Goal: Task Accomplishment & Management: Manage account settings

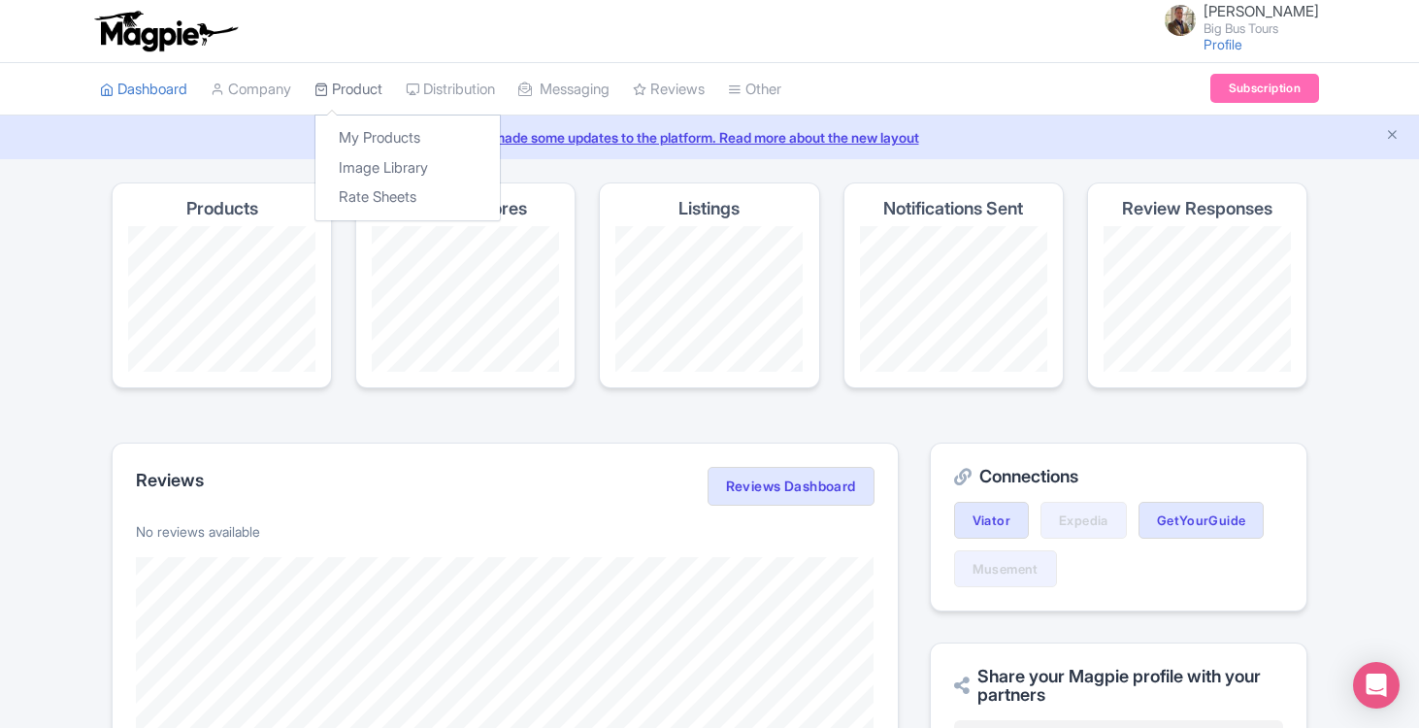
click at [358, 90] on link "Product" at bounding box center [349, 89] width 68 height 53
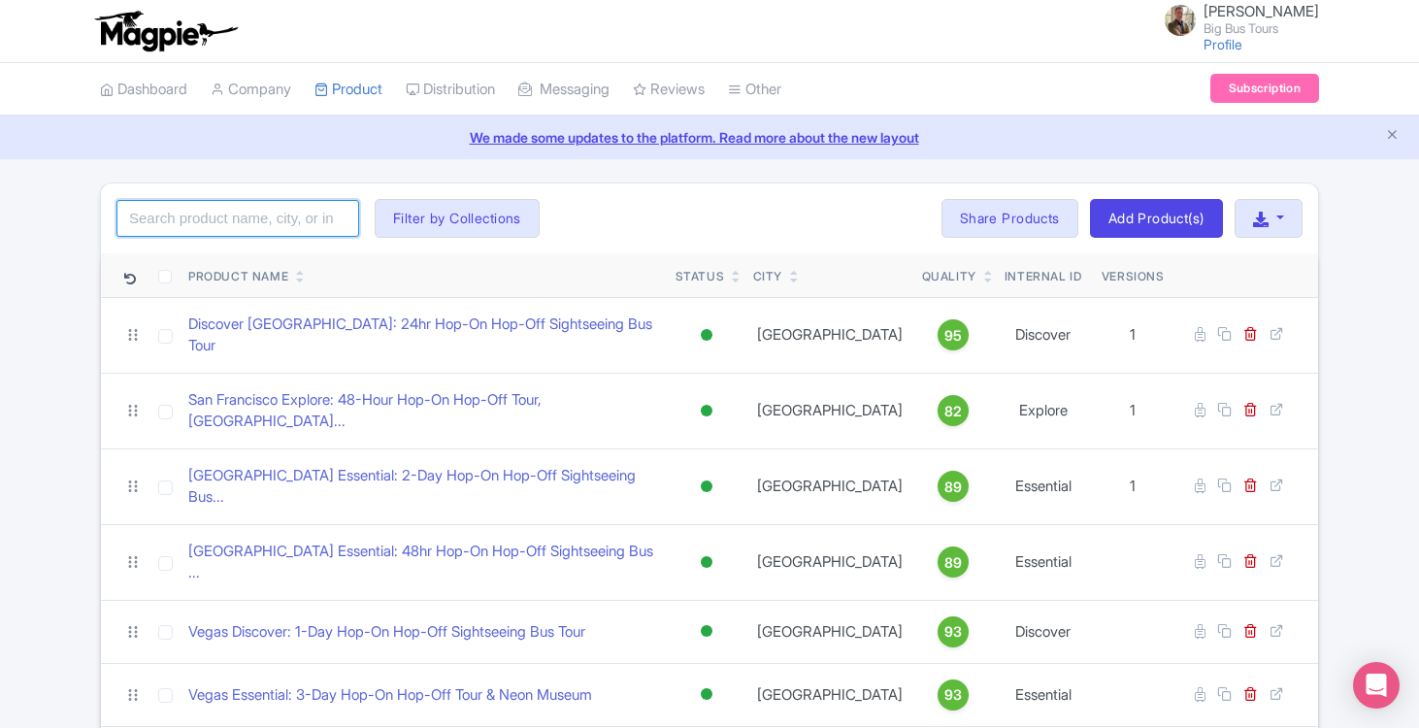
click at [231, 216] on input "search" at bounding box center [237, 218] width 243 height 37
type input "[GEOGRAPHIC_DATA]"
click button "Search" at bounding box center [0, 0] width 0 height 0
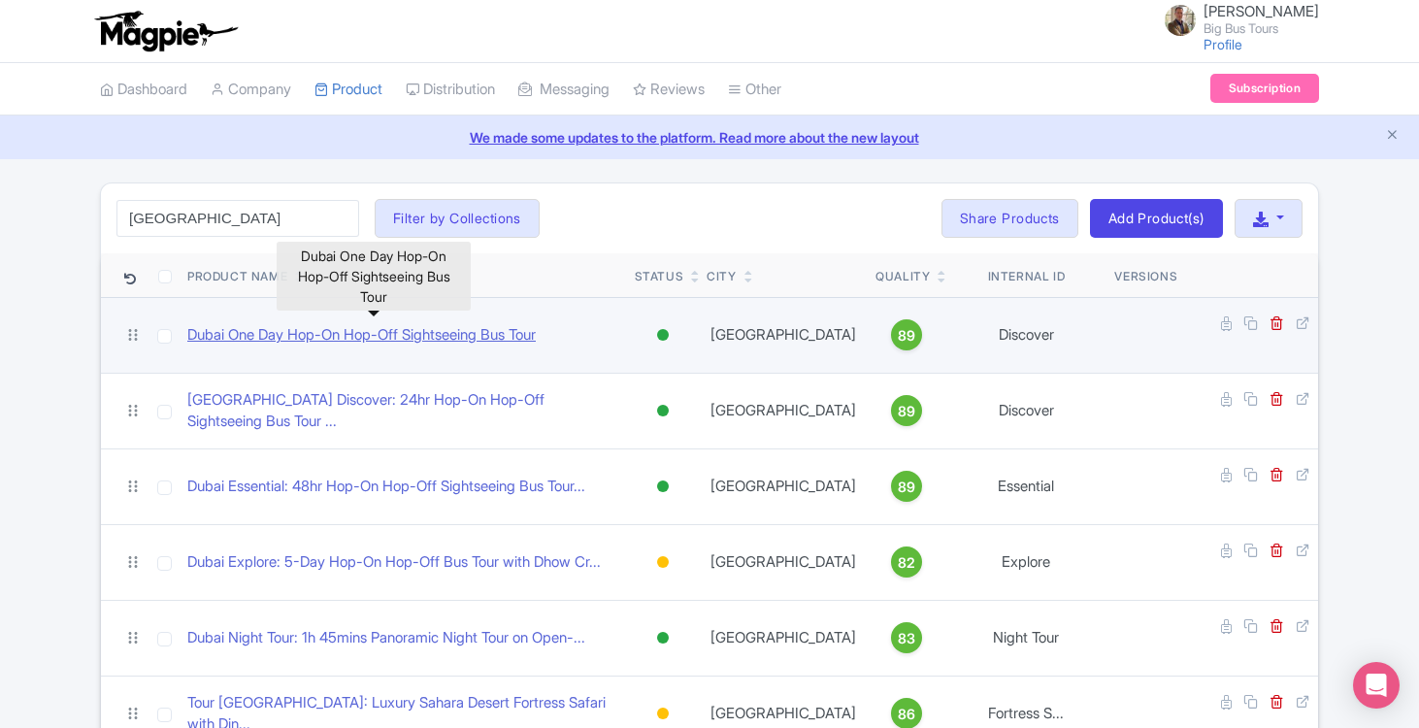
click at [296, 327] on link "Dubai One Day Hop-On Hop-Off Sightseeing Bus Tour" at bounding box center [361, 335] width 349 height 22
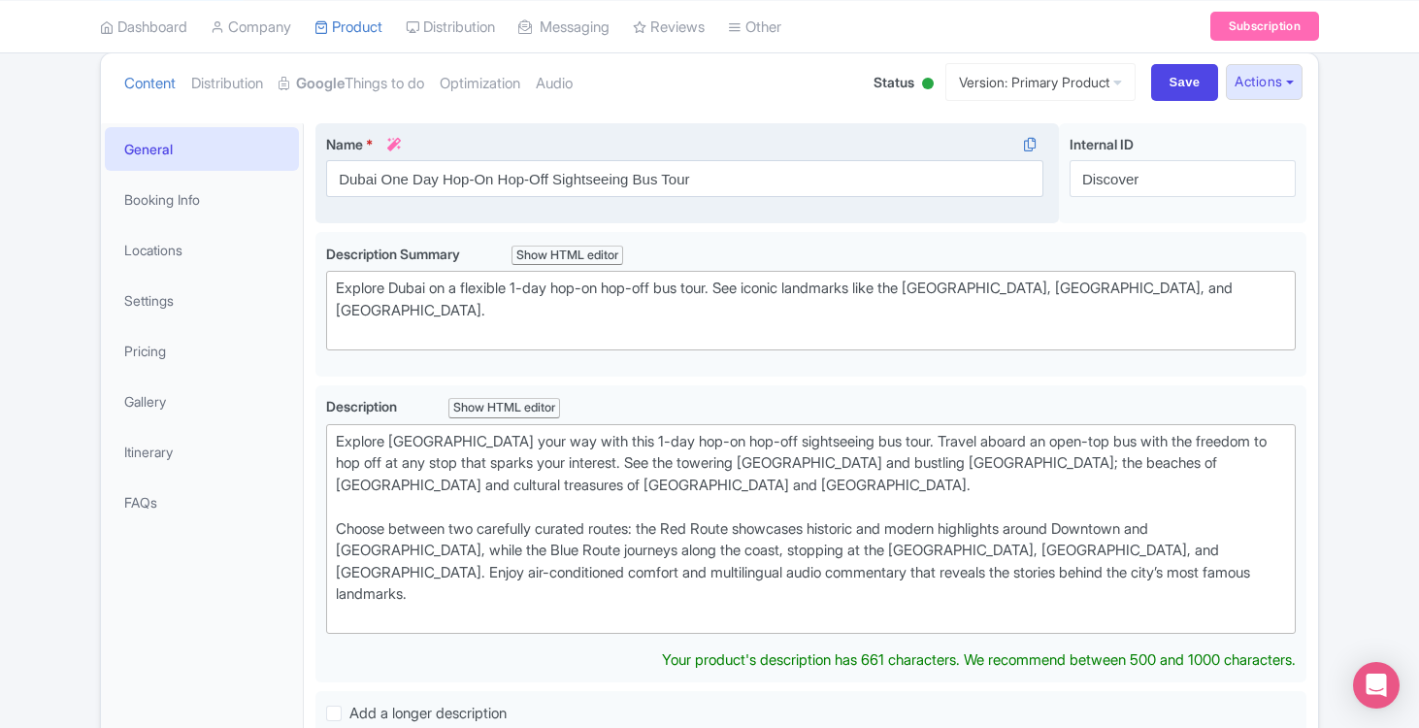
scroll to position [220, 0]
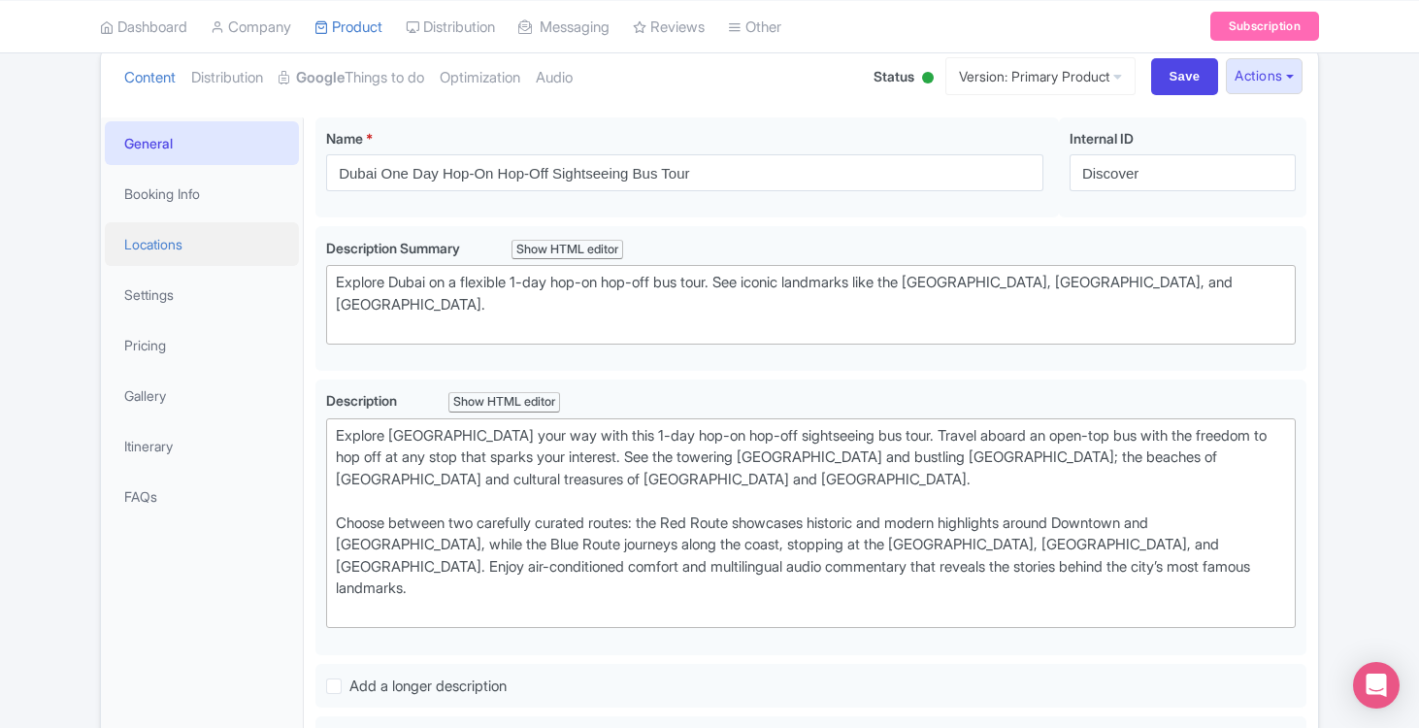
click at [171, 249] on link "Locations" at bounding box center [202, 244] width 194 height 44
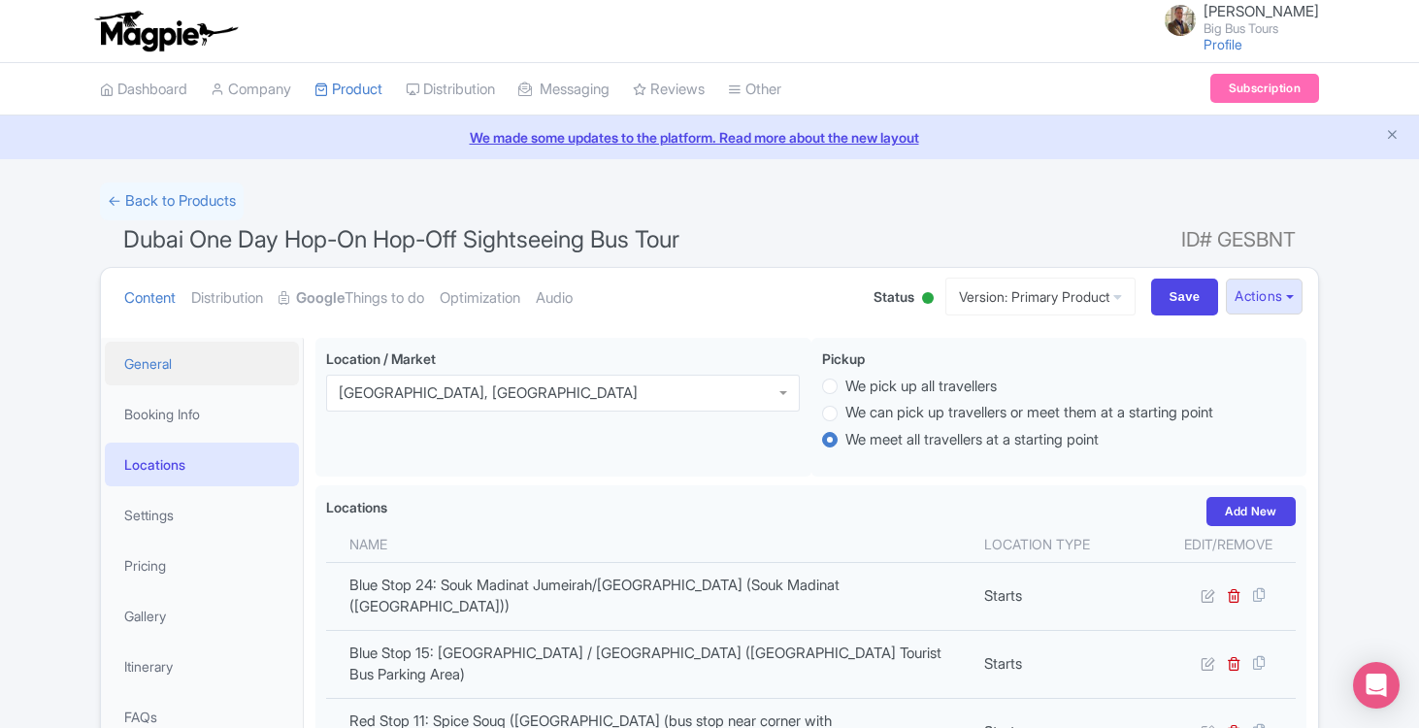
scroll to position [0, 0]
click at [152, 409] on link "Booking Info" at bounding box center [202, 414] width 194 height 44
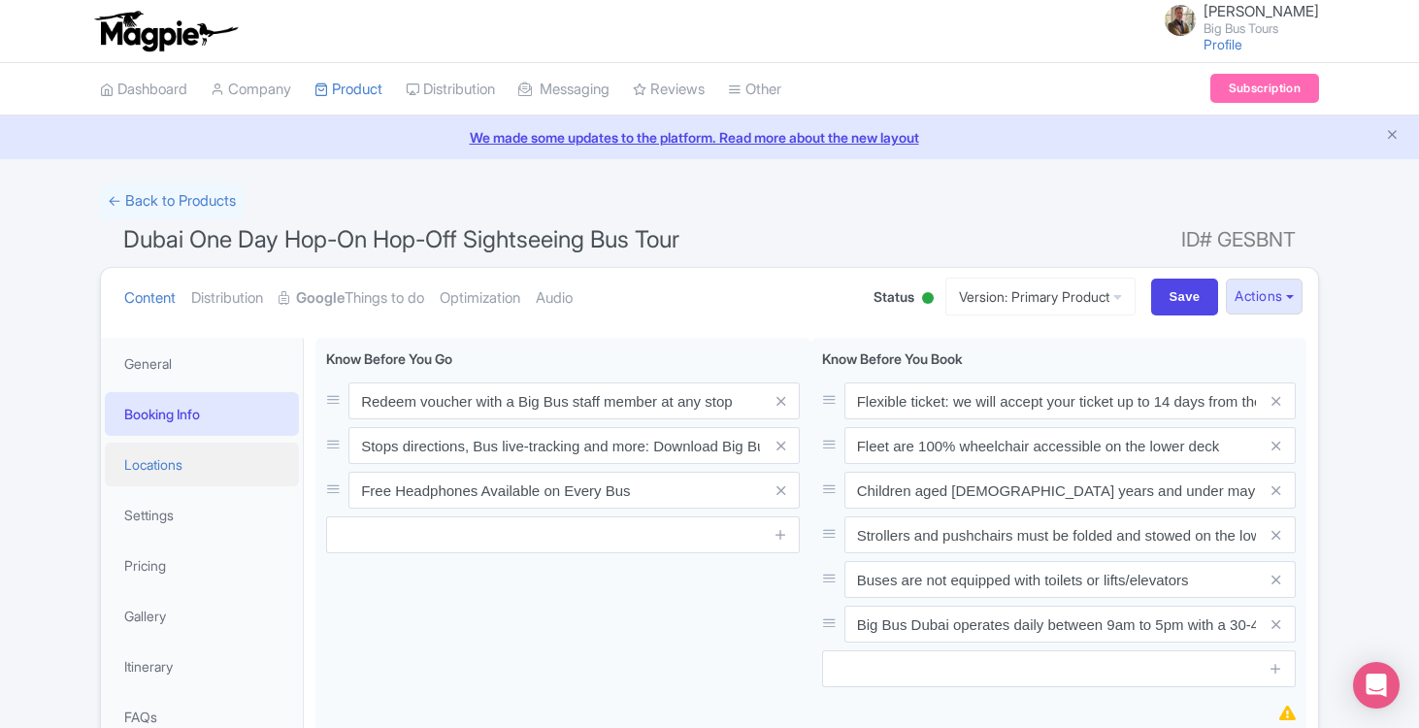
scroll to position [67, 0]
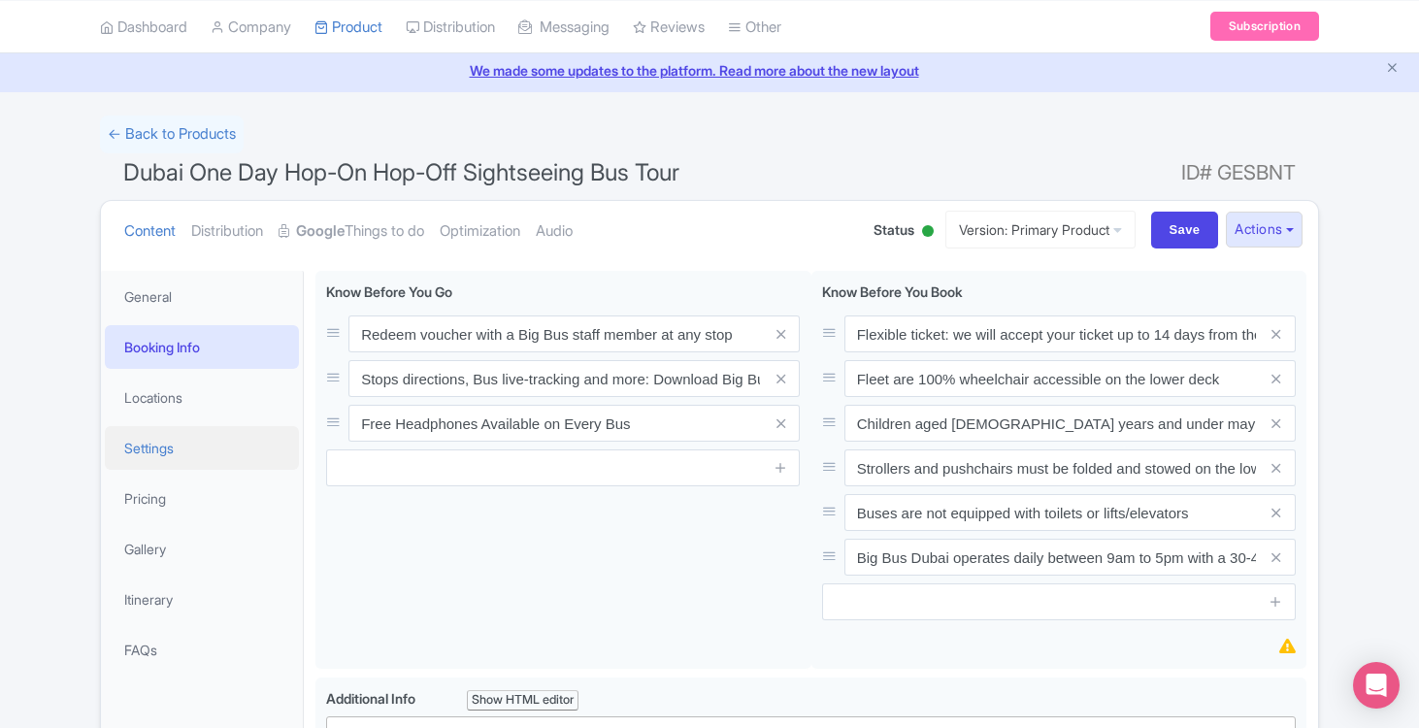
click at [150, 443] on link "Settings" at bounding box center [202, 448] width 194 height 44
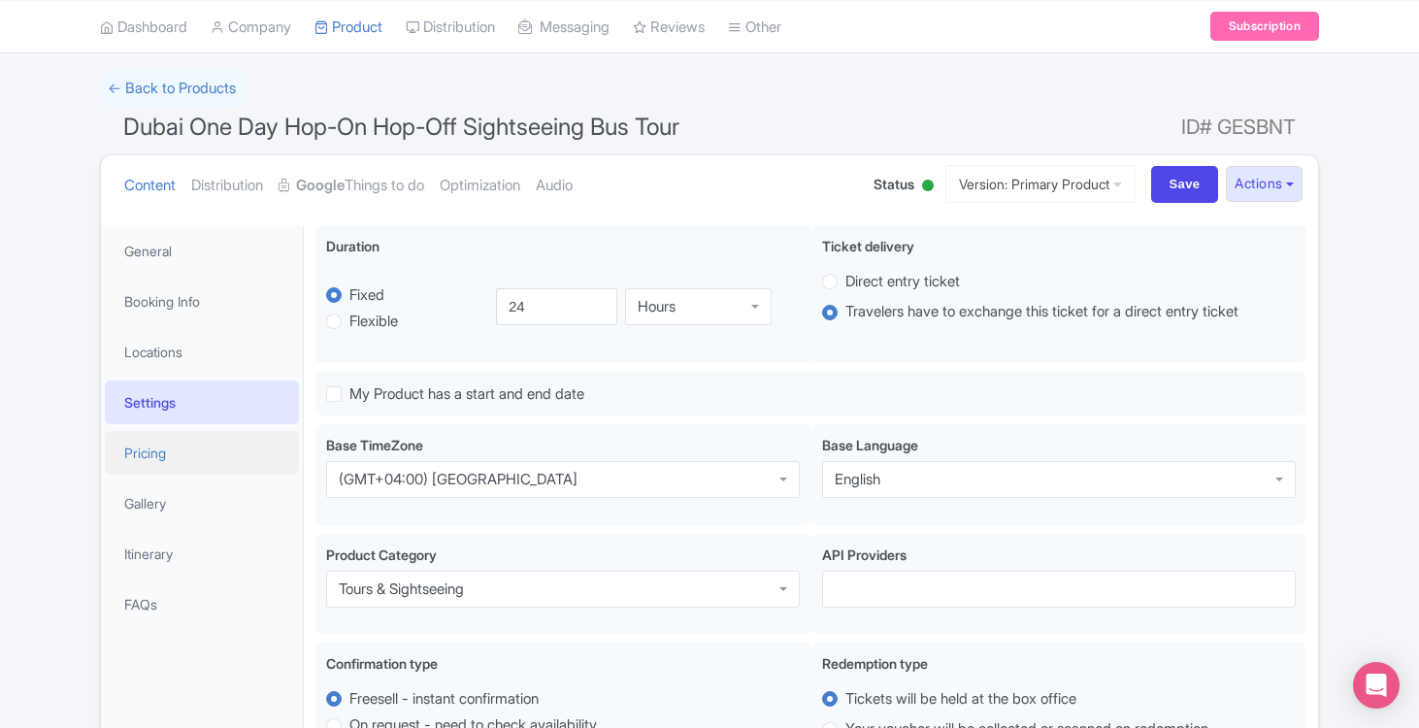
scroll to position [183, 0]
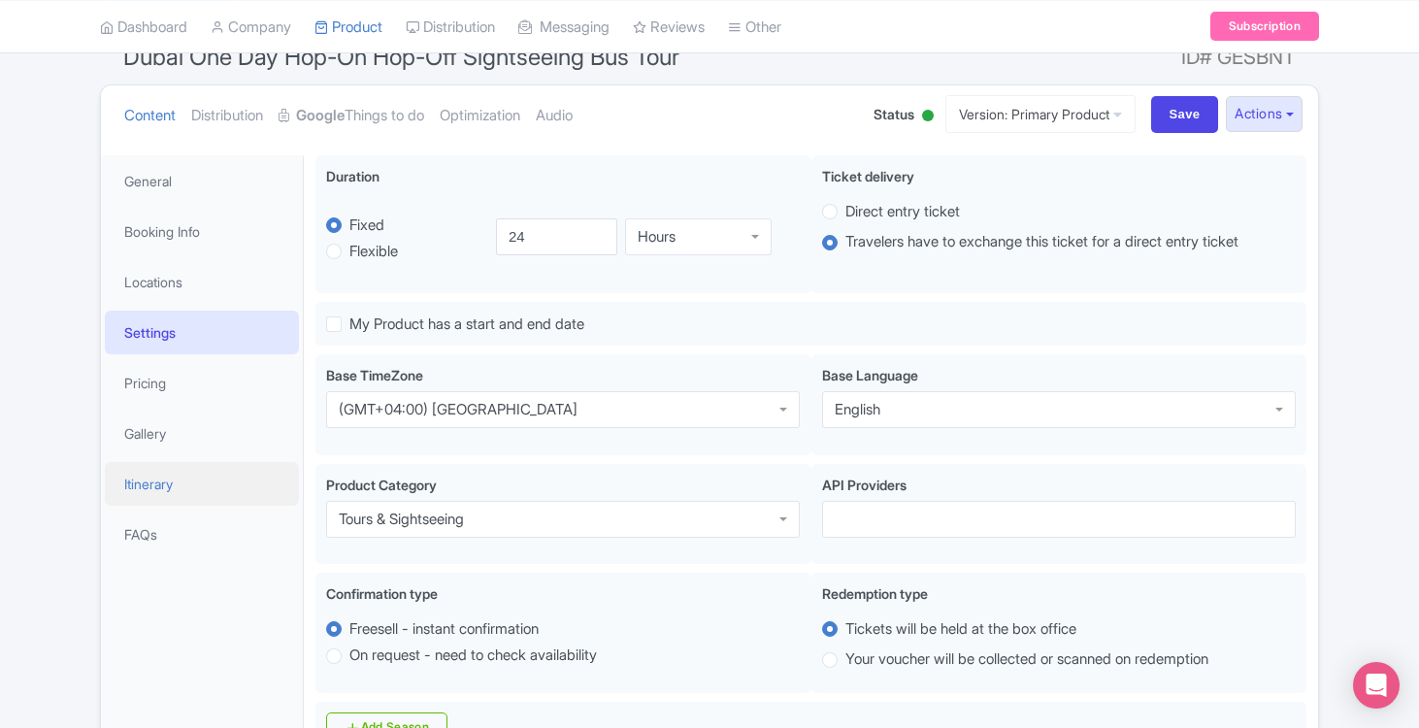
click at [134, 479] on link "Itinerary" at bounding box center [202, 484] width 194 height 44
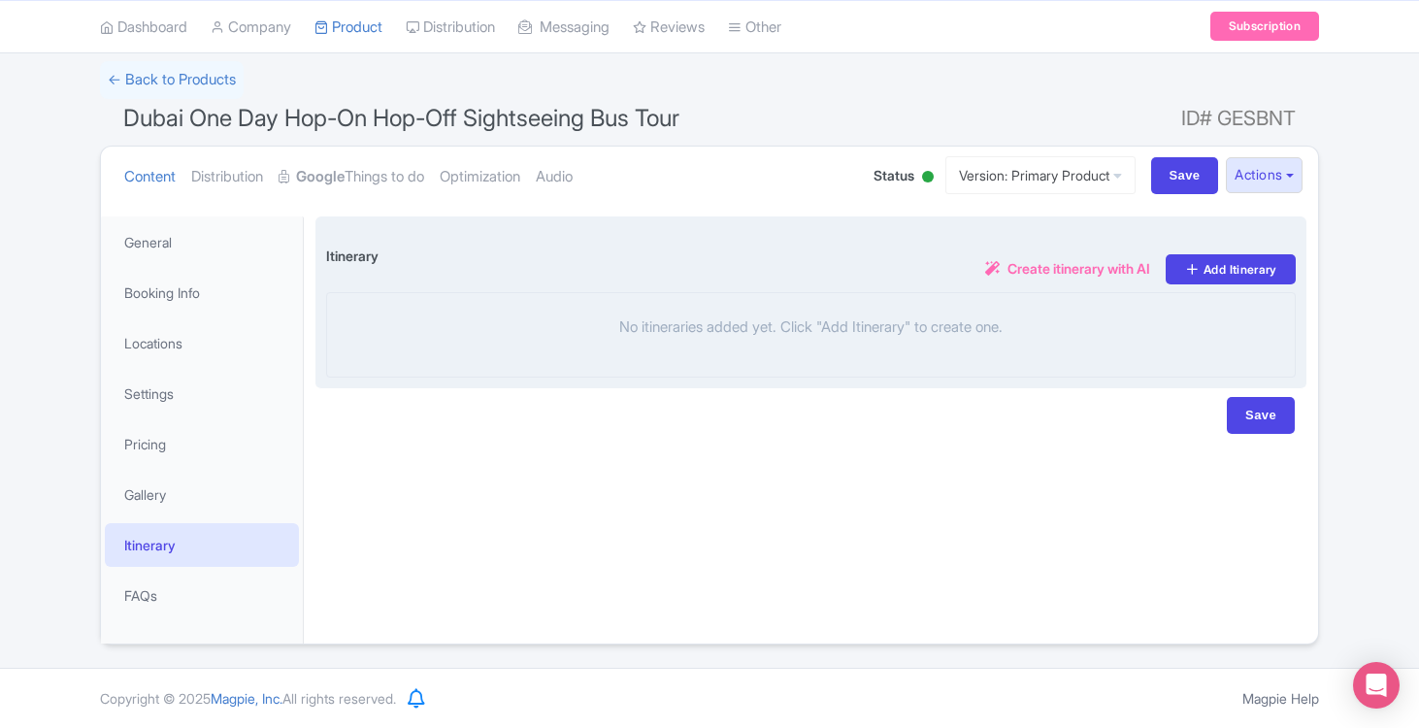
scroll to position [120, 0]
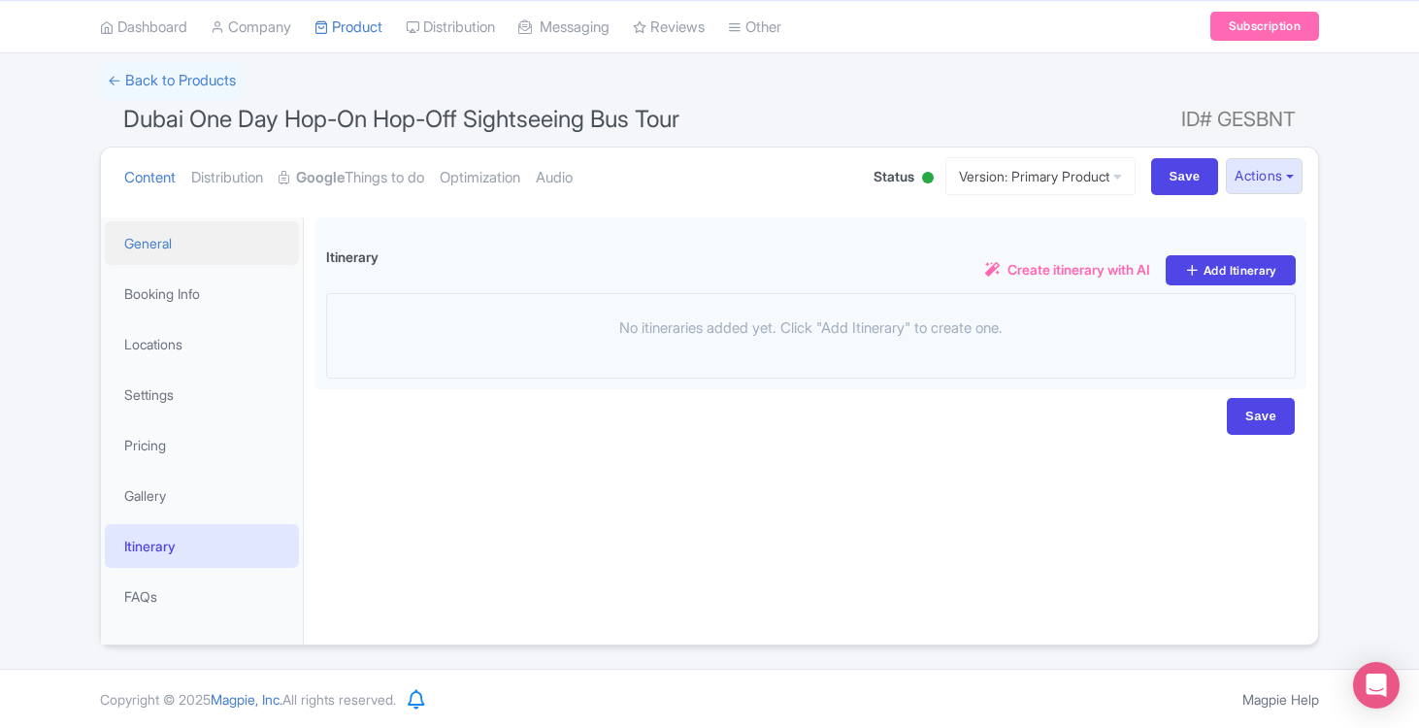
click at [148, 239] on link "General" at bounding box center [202, 243] width 194 height 44
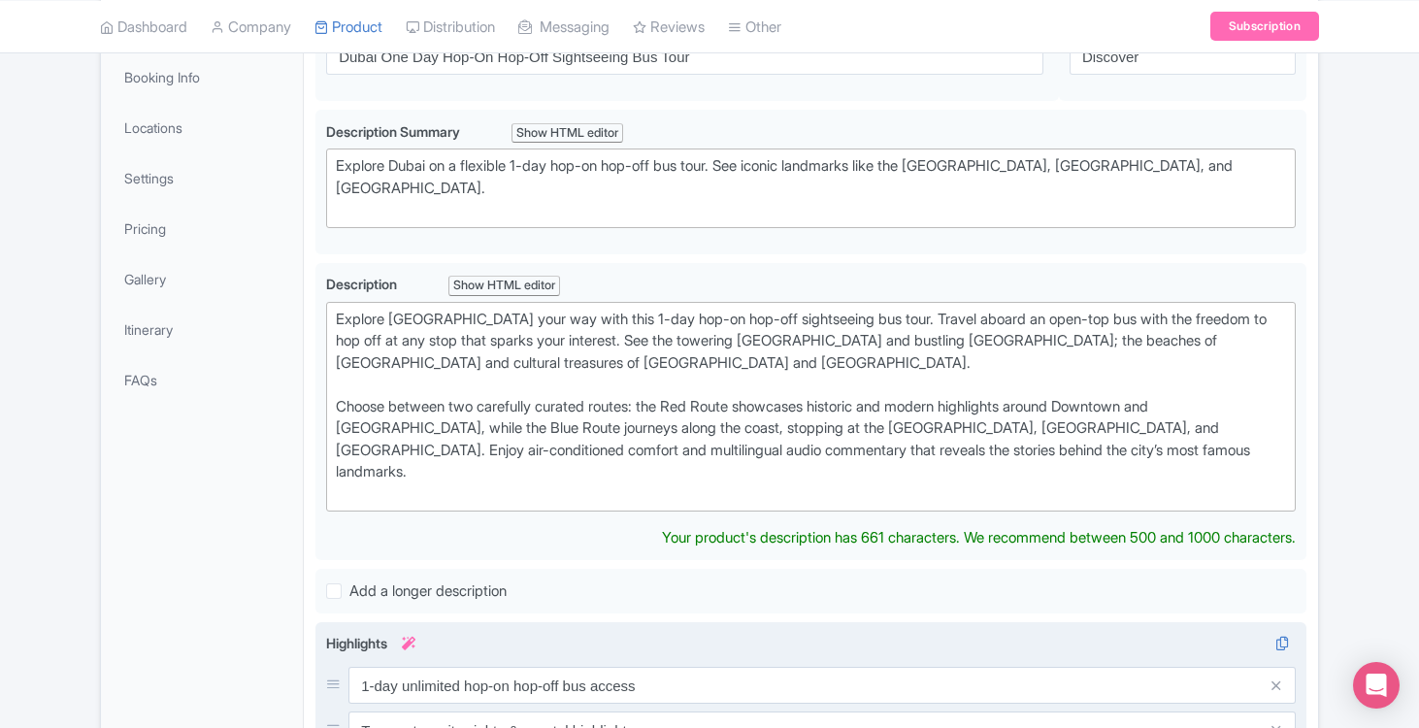
scroll to position [311, 0]
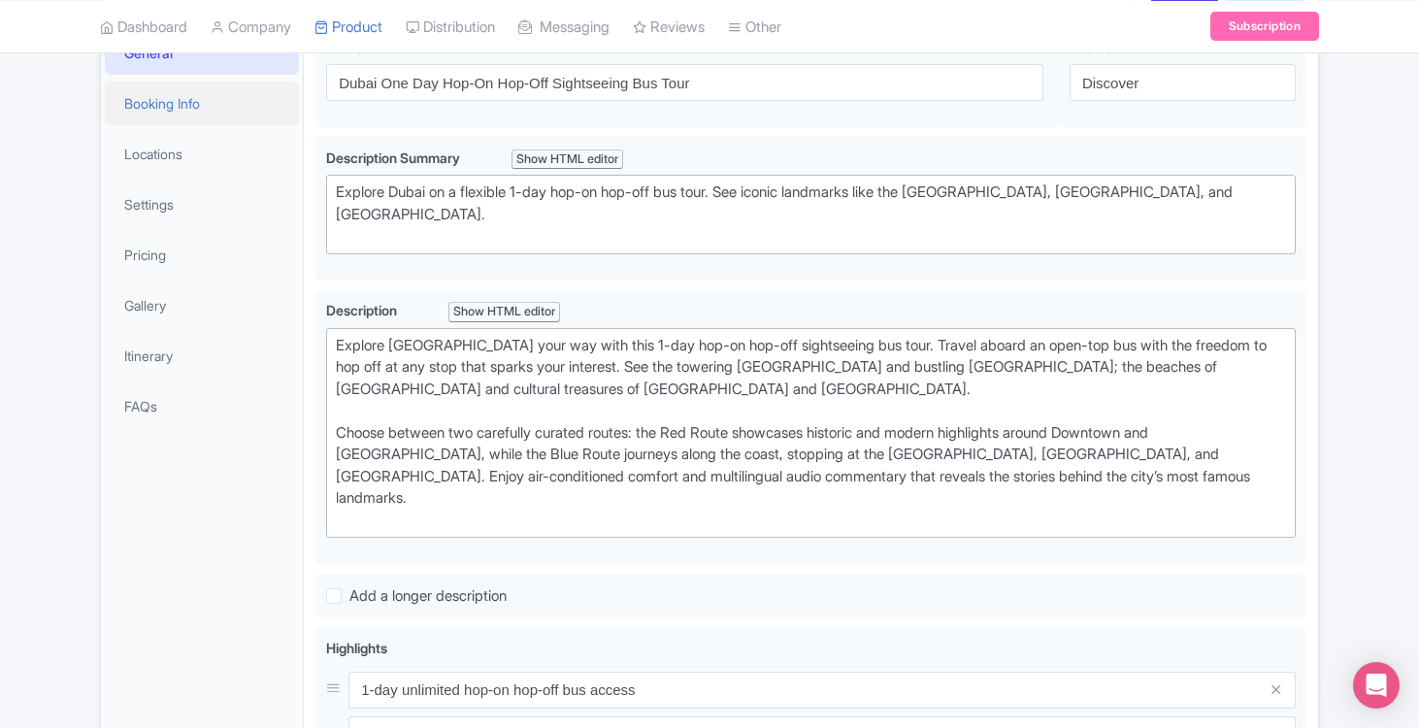
click at [183, 102] on link "Booking Info" at bounding box center [202, 104] width 194 height 44
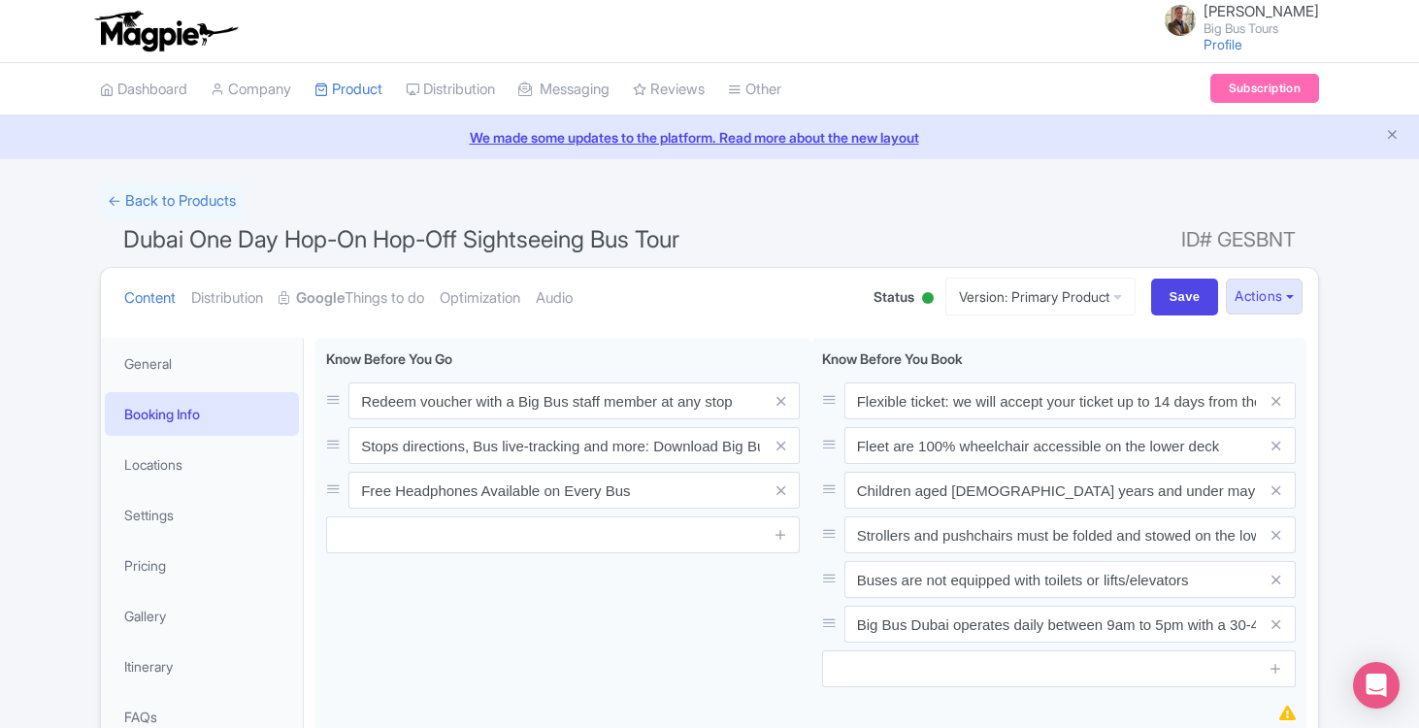
scroll to position [0, 0]
click at [153, 456] on link "Locations" at bounding box center [202, 465] width 194 height 44
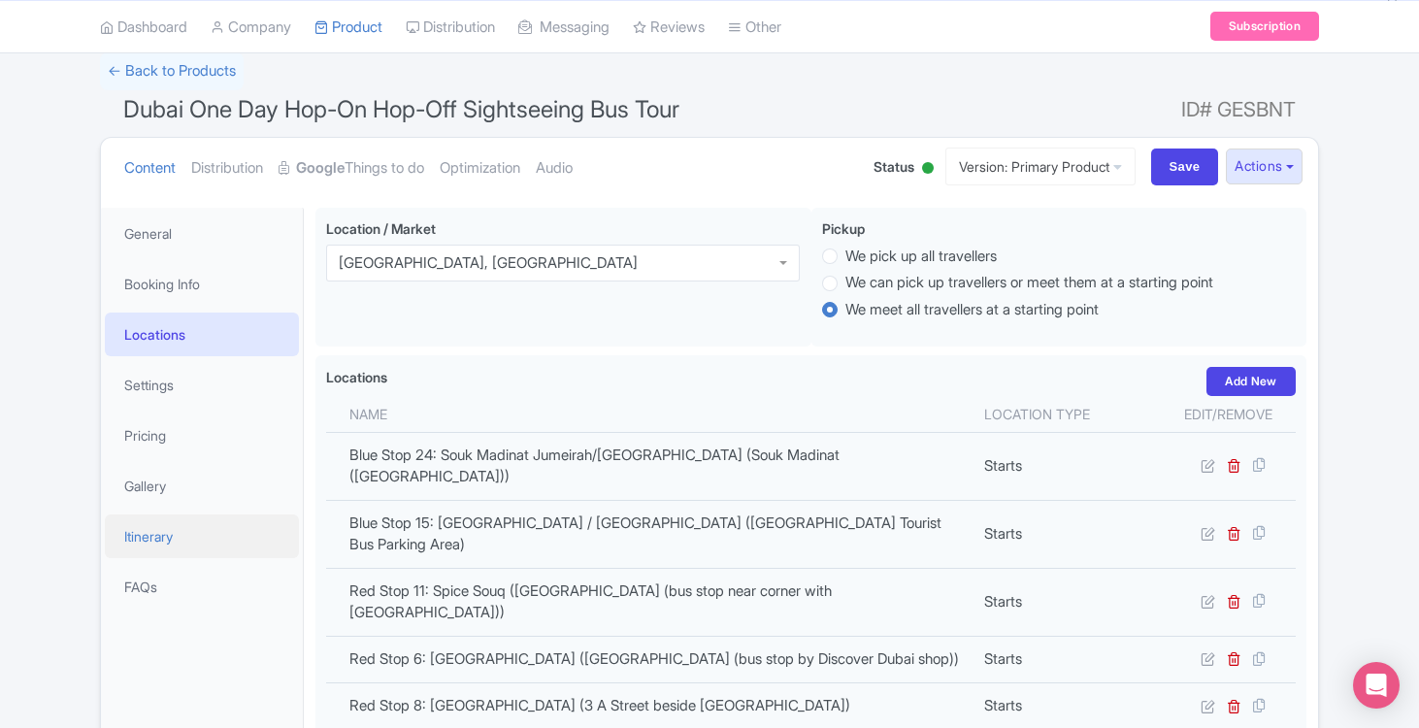
scroll to position [140, 0]
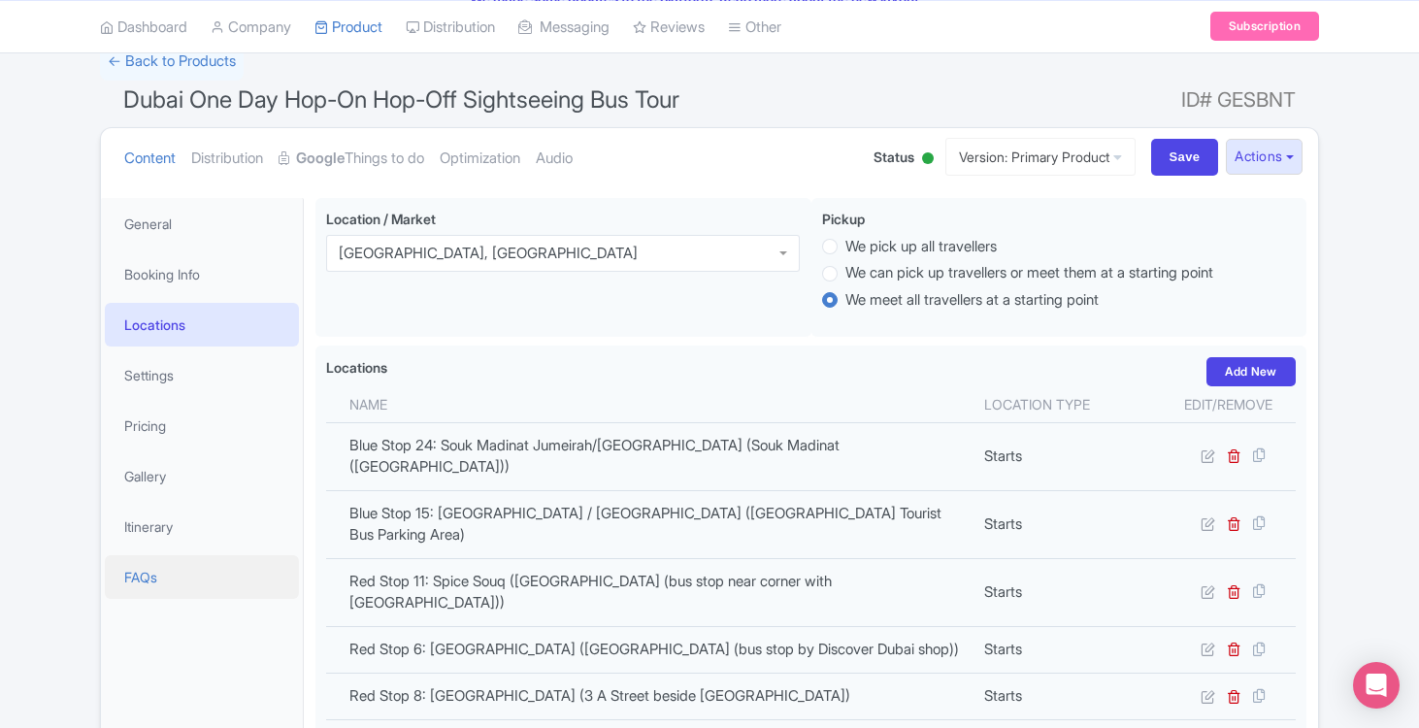
click at [147, 570] on link "FAQs" at bounding box center [202, 577] width 194 height 44
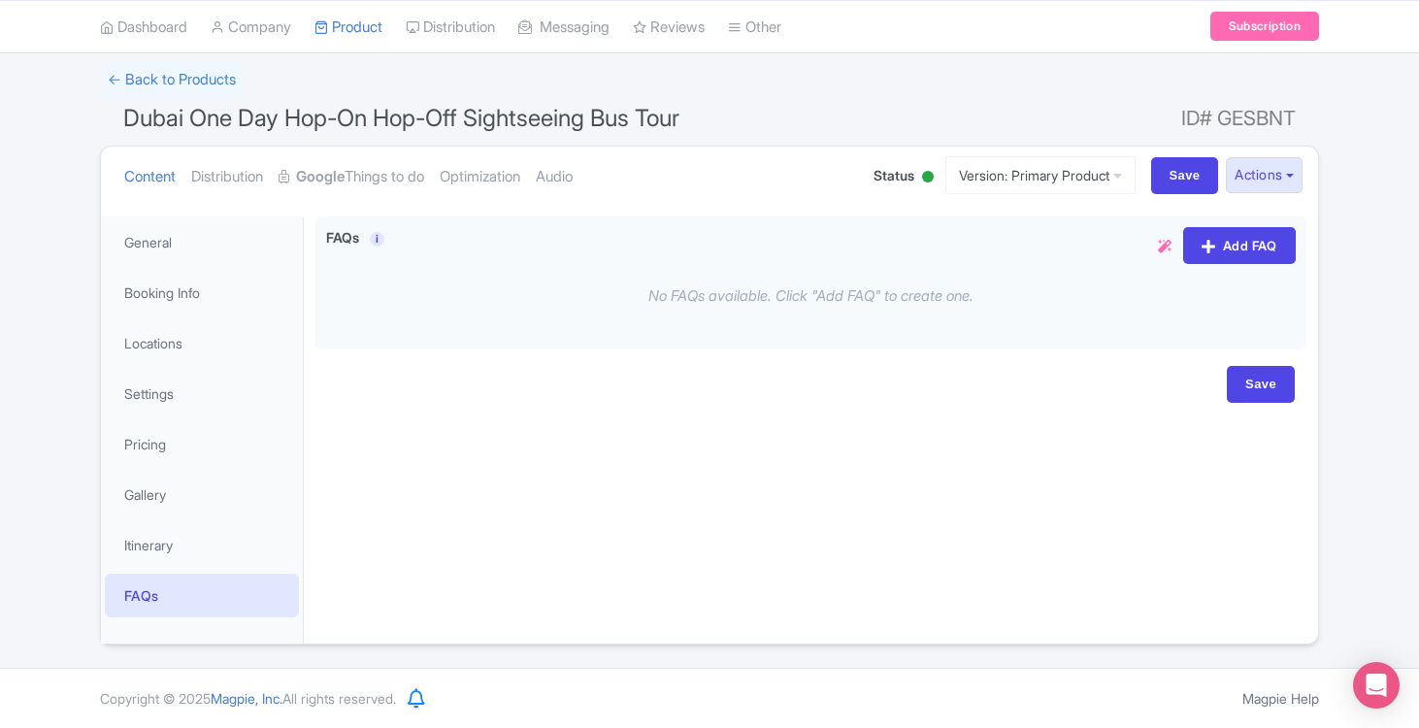
scroll to position [120, 0]
click at [150, 244] on link "General" at bounding box center [202, 243] width 194 height 44
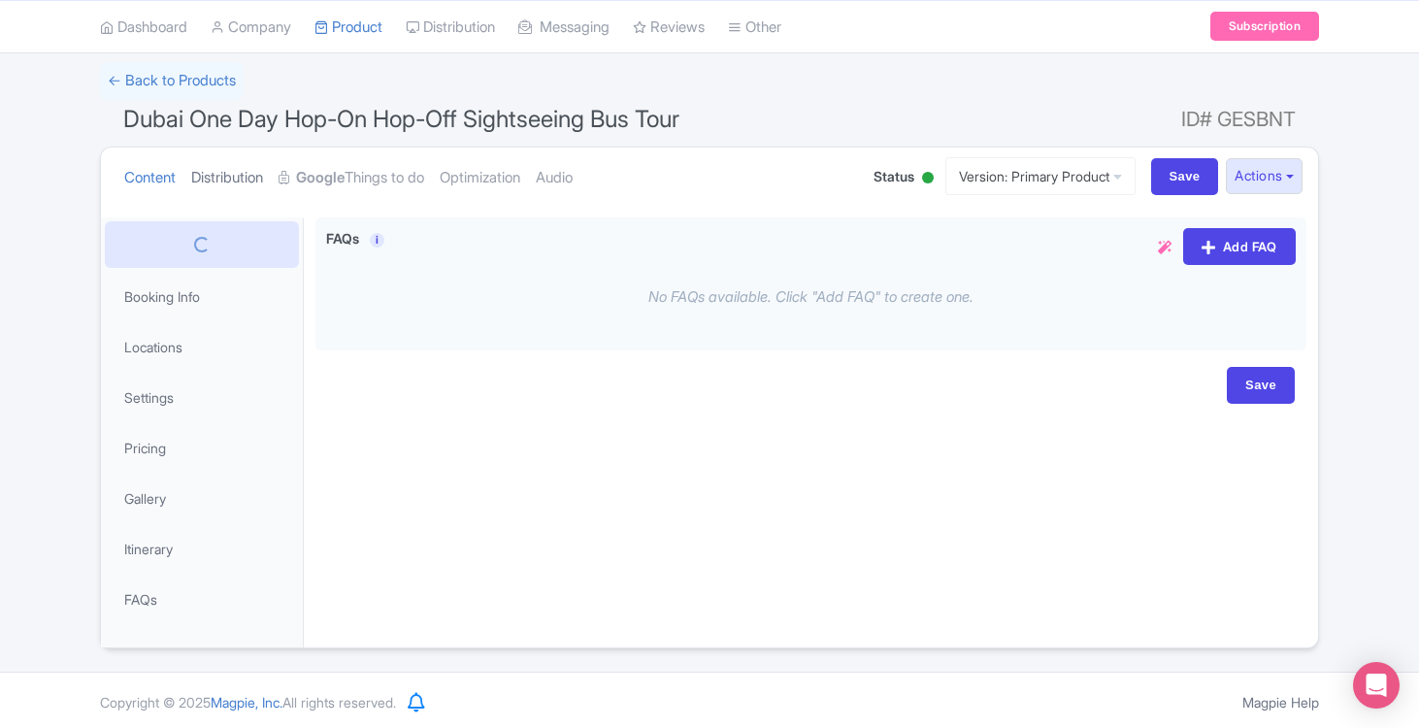
click at [238, 172] on link "Distribution" at bounding box center [227, 178] width 72 height 61
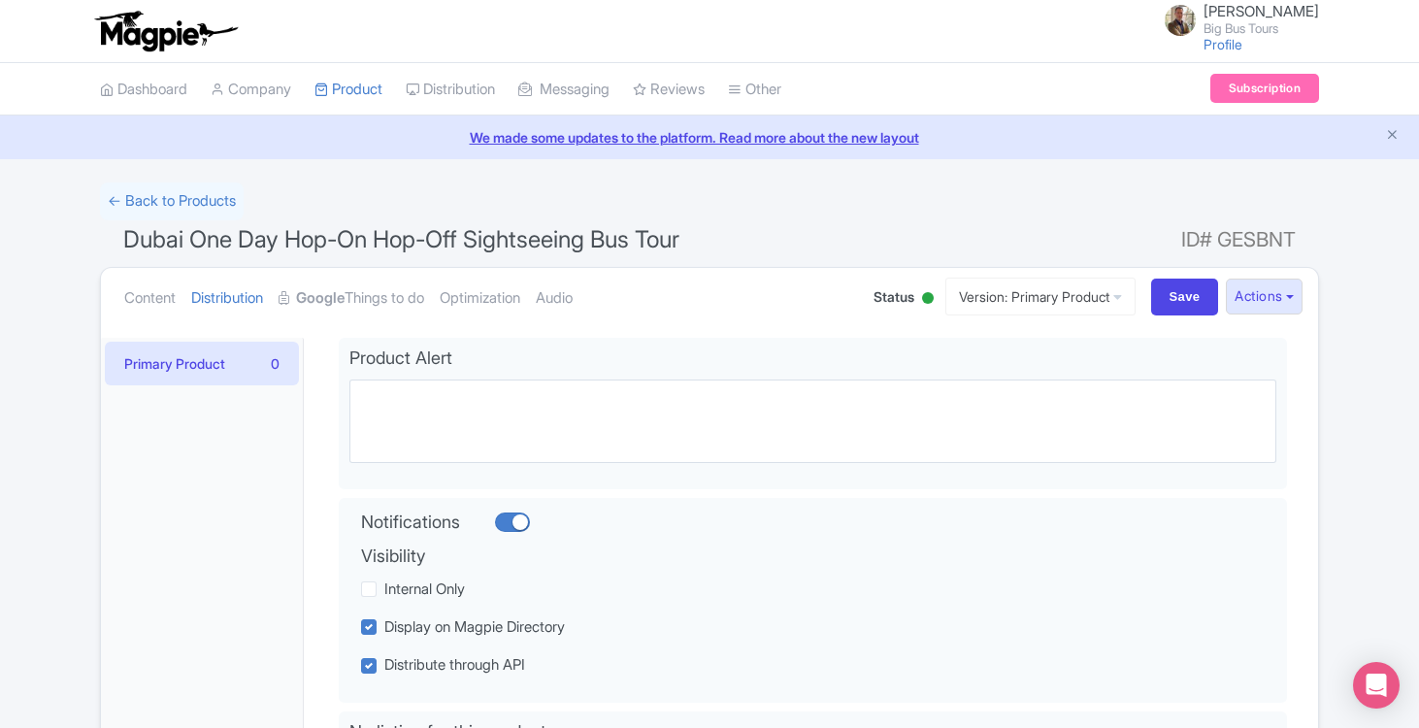
scroll to position [0, 0]
click at [164, 304] on link "Content" at bounding box center [149, 298] width 51 height 61
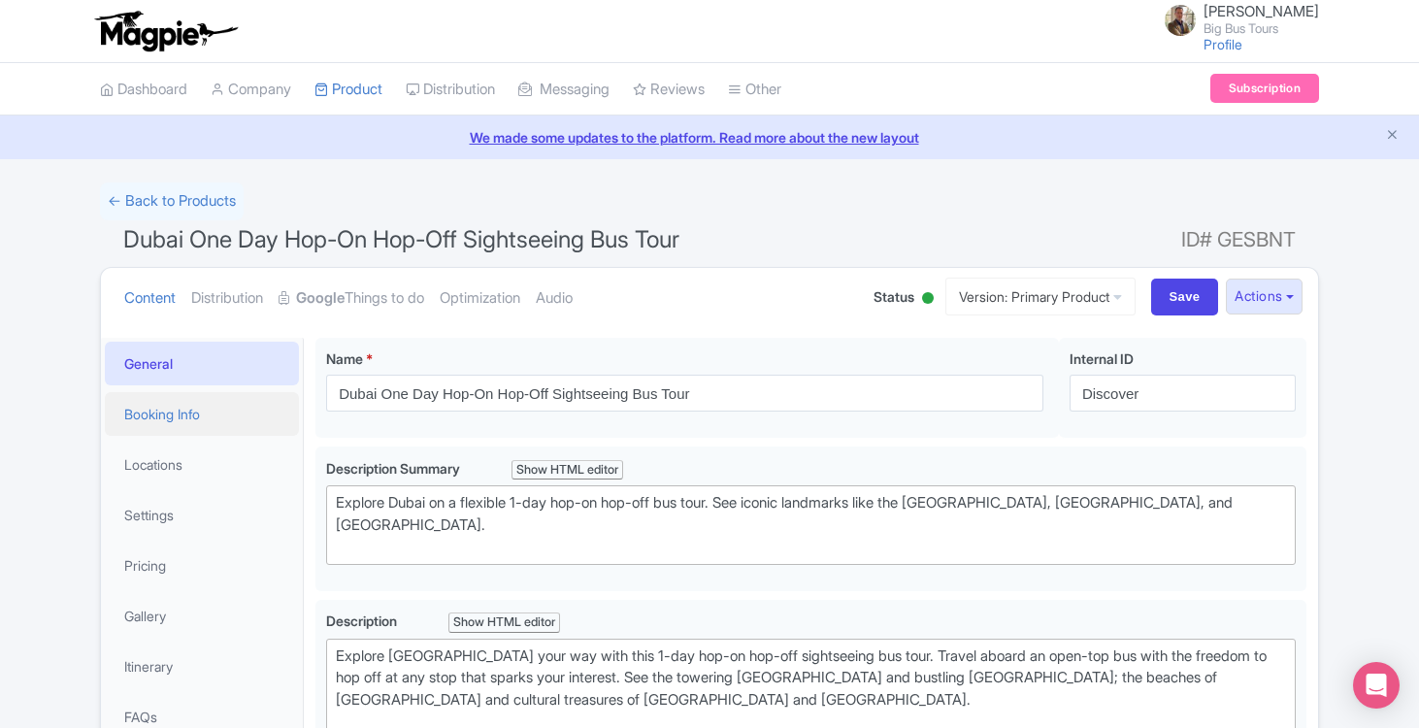
click at [181, 424] on link "Booking Info" at bounding box center [202, 414] width 194 height 44
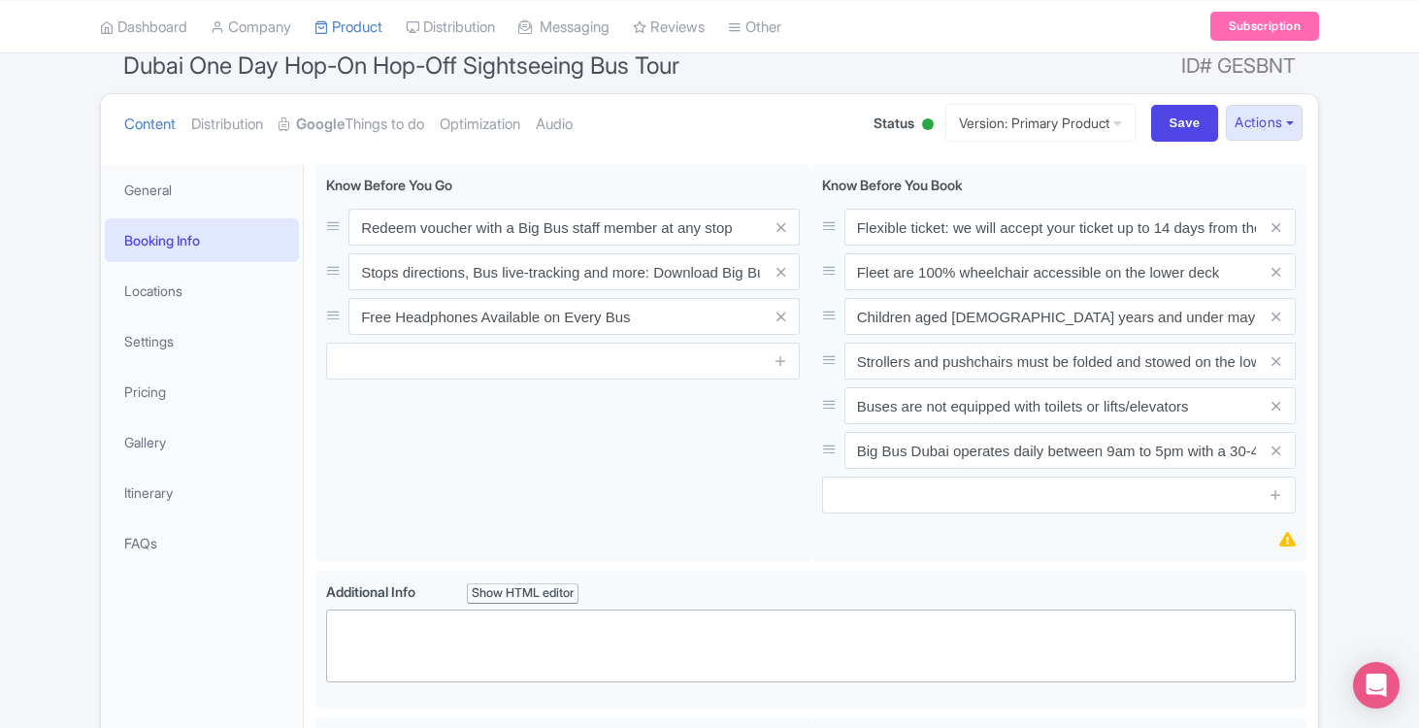
scroll to position [169, 0]
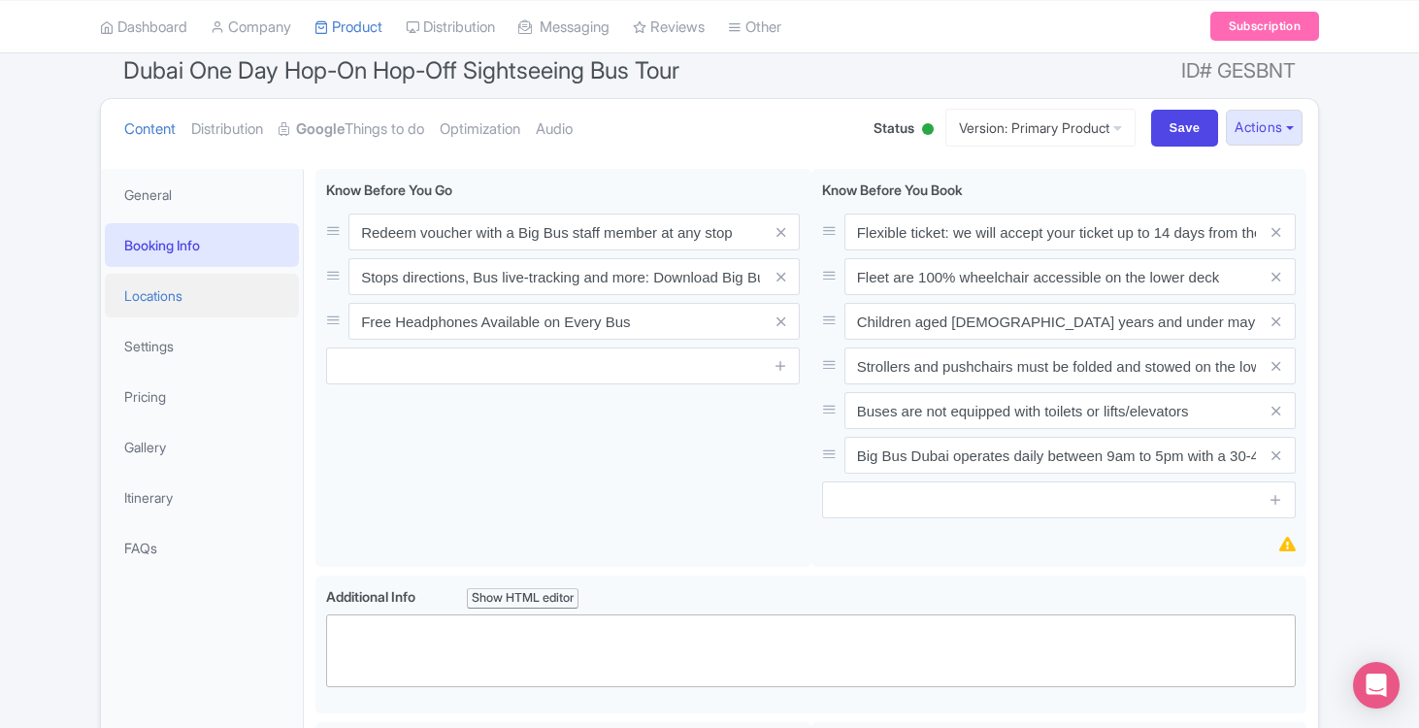
click at [134, 288] on link "Locations" at bounding box center [202, 296] width 194 height 44
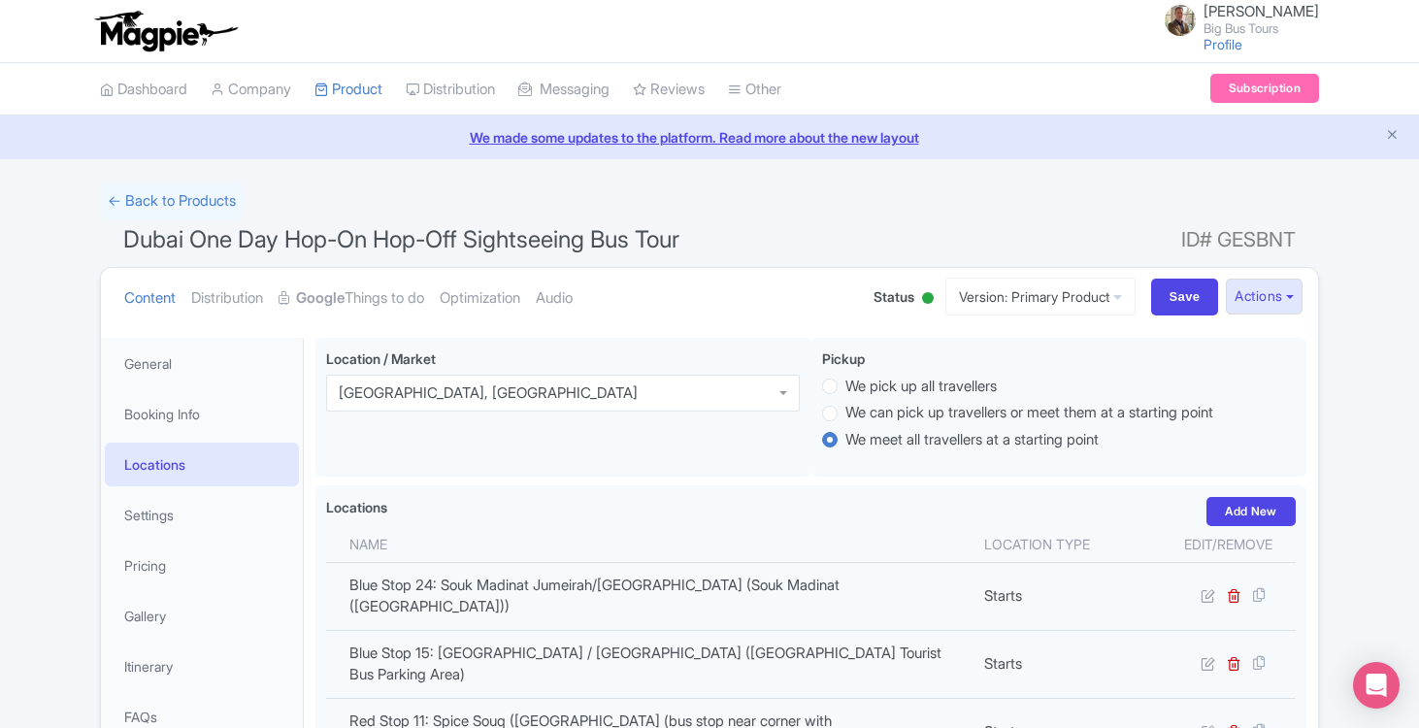
scroll to position [0, 0]
click at [1278, 289] on button "Actions" at bounding box center [1264, 297] width 77 height 36
click at [1237, 341] on link "View on Magpie" at bounding box center [1217, 339] width 184 height 30
click at [1294, 288] on button "Actions" at bounding box center [1264, 297] width 77 height 36
click at [1021, 373] on link "Industry Partner View" at bounding box center [1045, 380] width 185 height 30
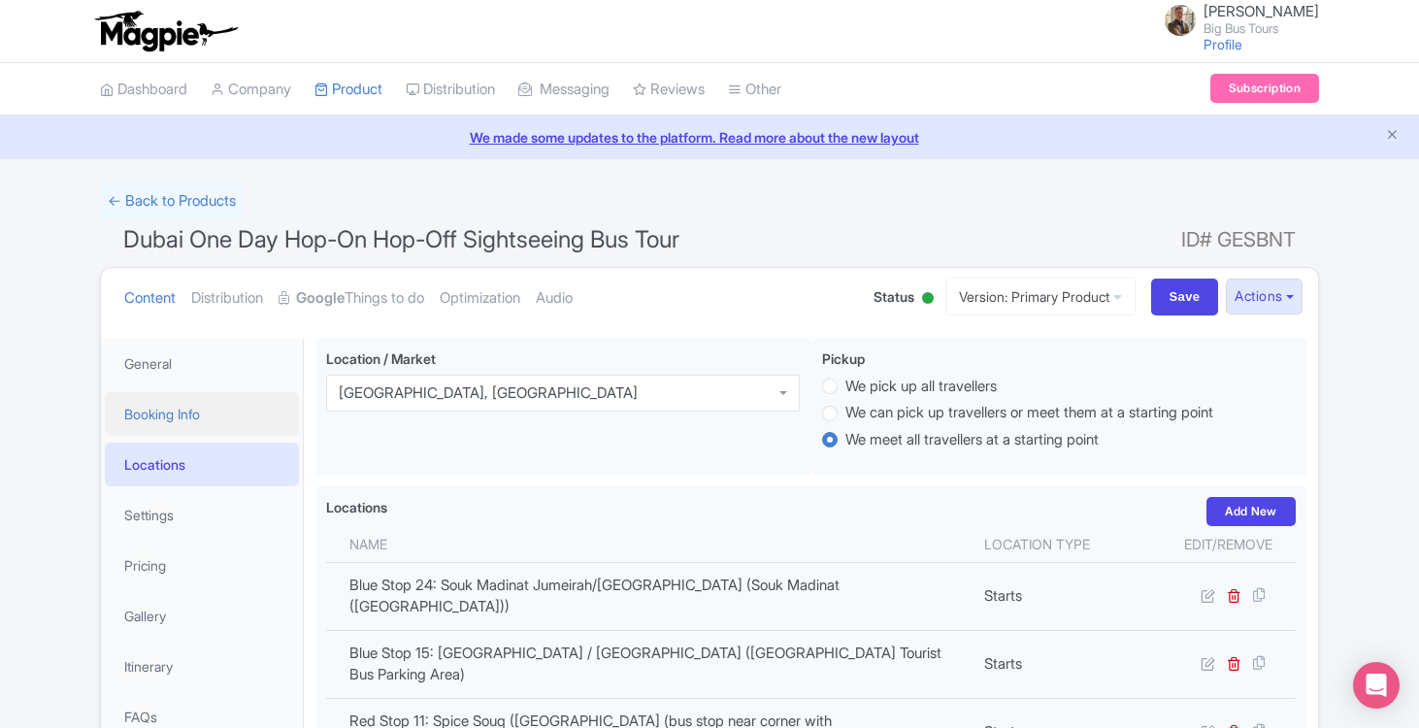
click at [193, 410] on link "Booking Info" at bounding box center [202, 414] width 194 height 44
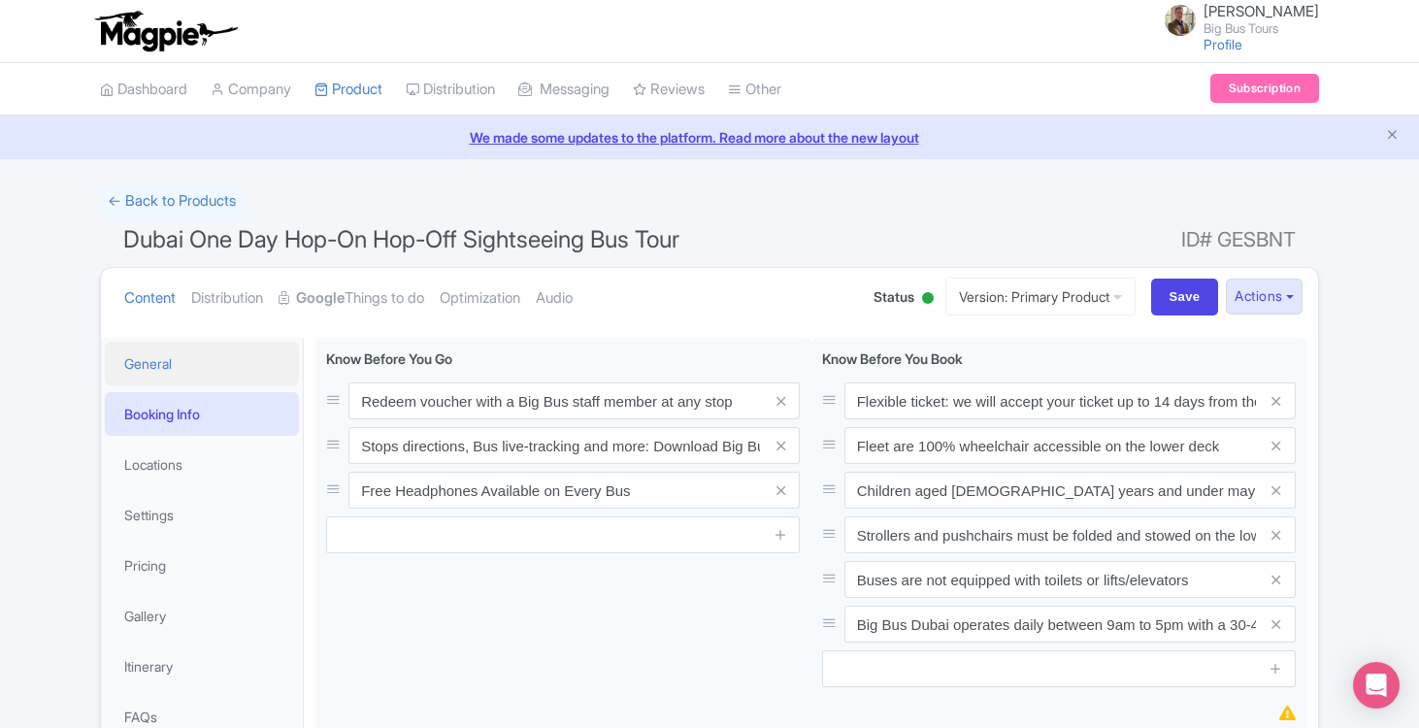
click at [157, 363] on link "General" at bounding box center [202, 364] width 194 height 44
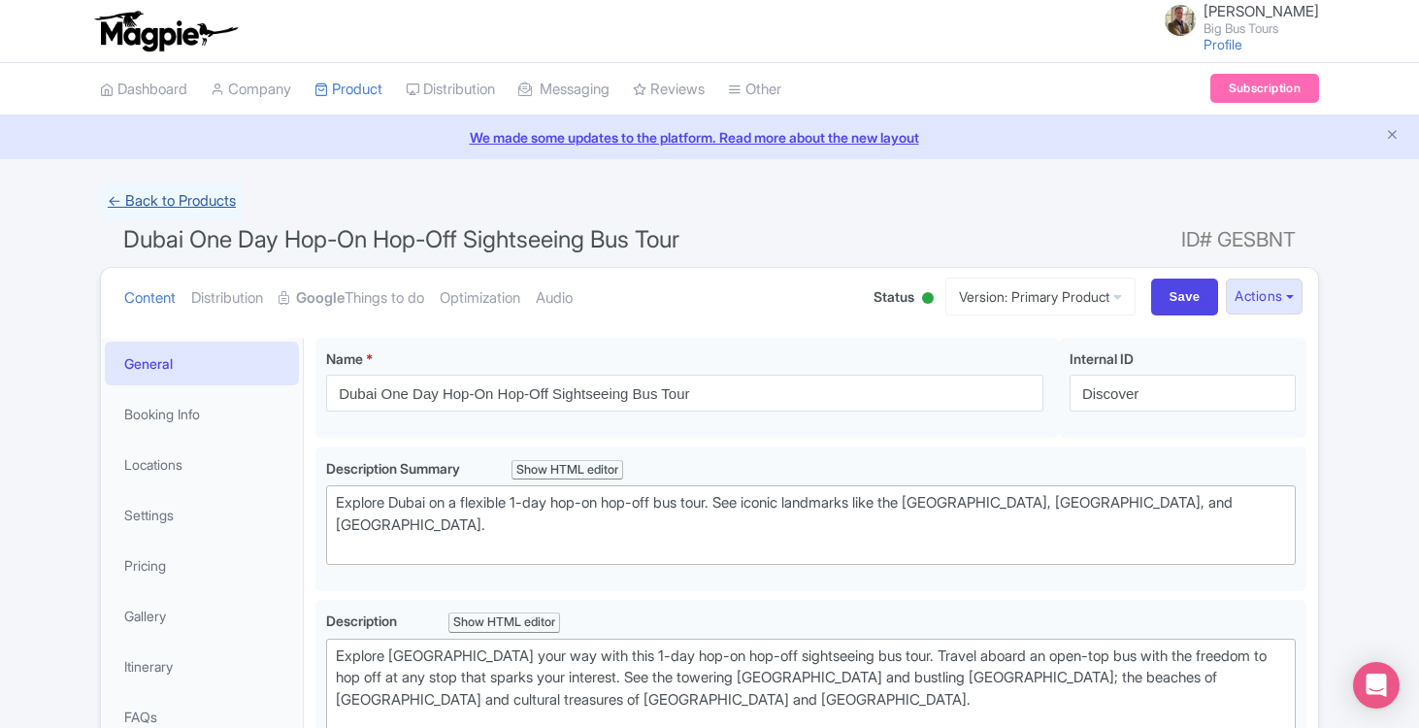
click at [190, 201] on link "← Back to Products" at bounding box center [172, 202] width 144 height 38
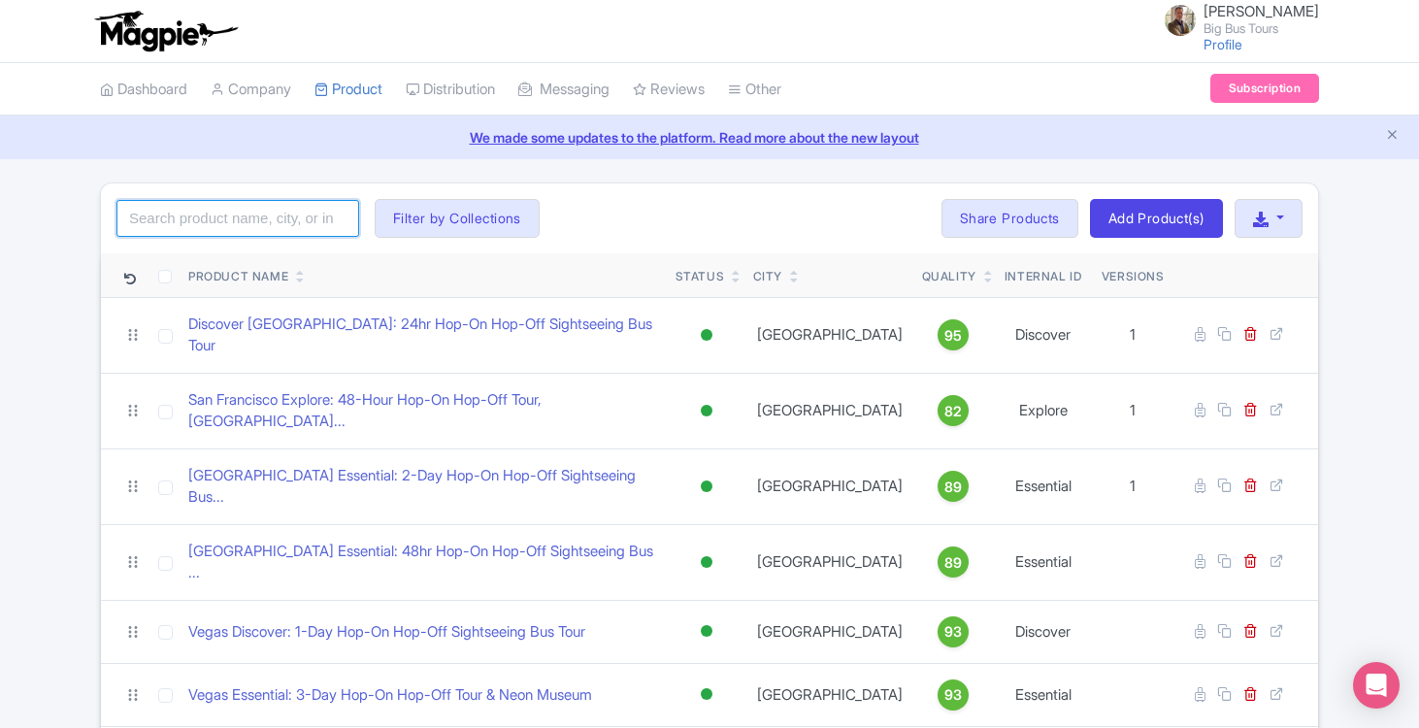
click at [271, 221] on input "search" at bounding box center [237, 218] width 243 height 37
type input "Dubai"
click button "Search" at bounding box center [0, 0] width 0 height 0
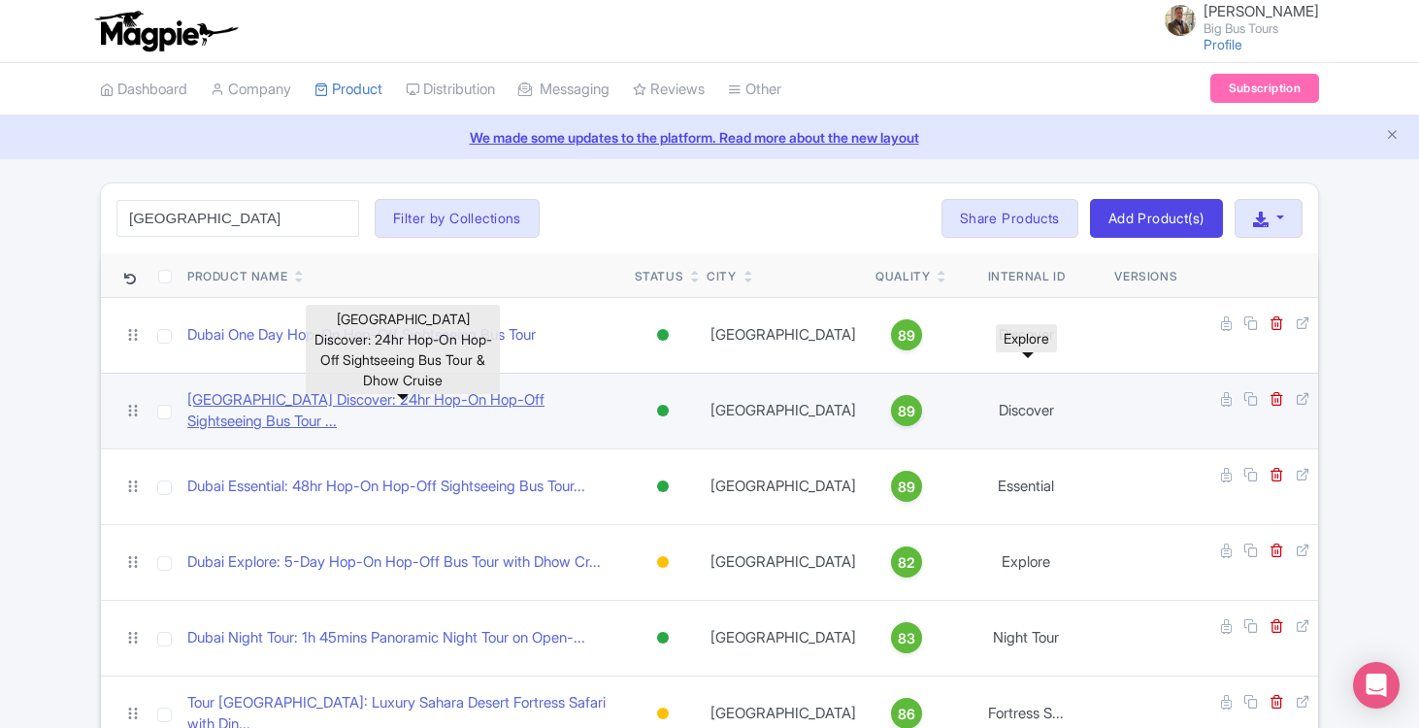
click at [316, 390] on link "Dubai Discover: 24hr Hop-On Hop-Off Sightseeing Bus Tour ..." at bounding box center [403, 411] width 432 height 44
click at [439, 389] on link "Dubai Discover: 24hr Hop-On Hop-Off Sightseeing Bus Tour ..." at bounding box center [403, 411] width 432 height 44
click at [480, 393] on link "Dubai Discover: 24hr Hop-On Hop-Off Sightseeing Bus Tour ..." at bounding box center [403, 411] width 432 height 44
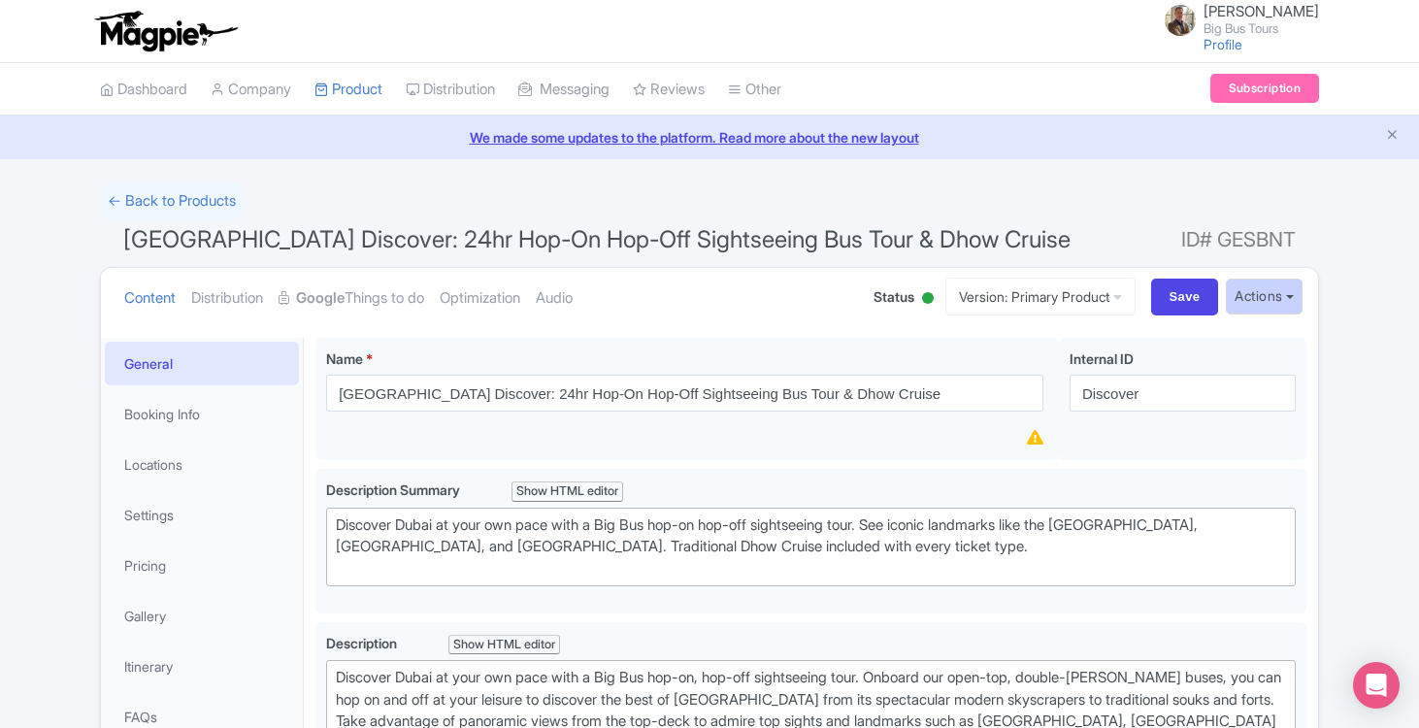
click at [1293, 295] on button "Actions" at bounding box center [1264, 297] width 77 height 36
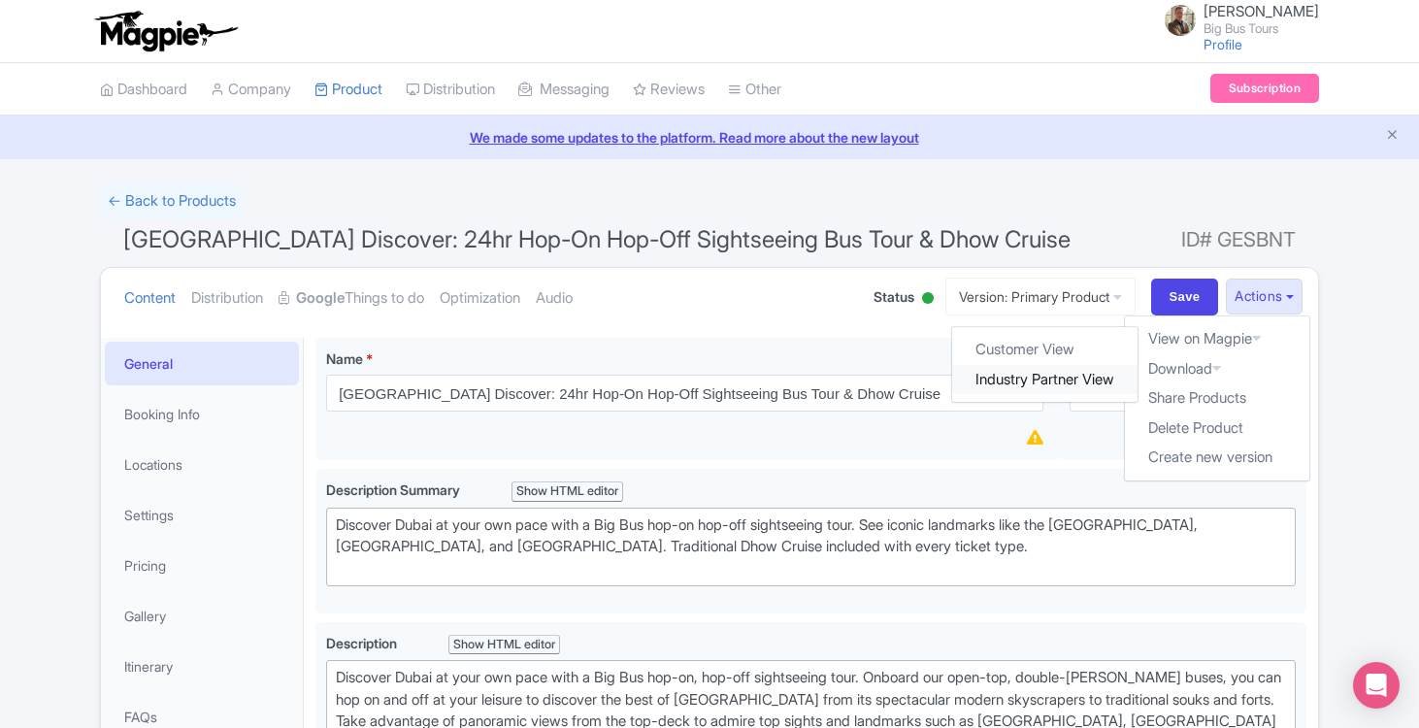
click at [1050, 371] on link "Industry Partner View" at bounding box center [1045, 380] width 185 height 30
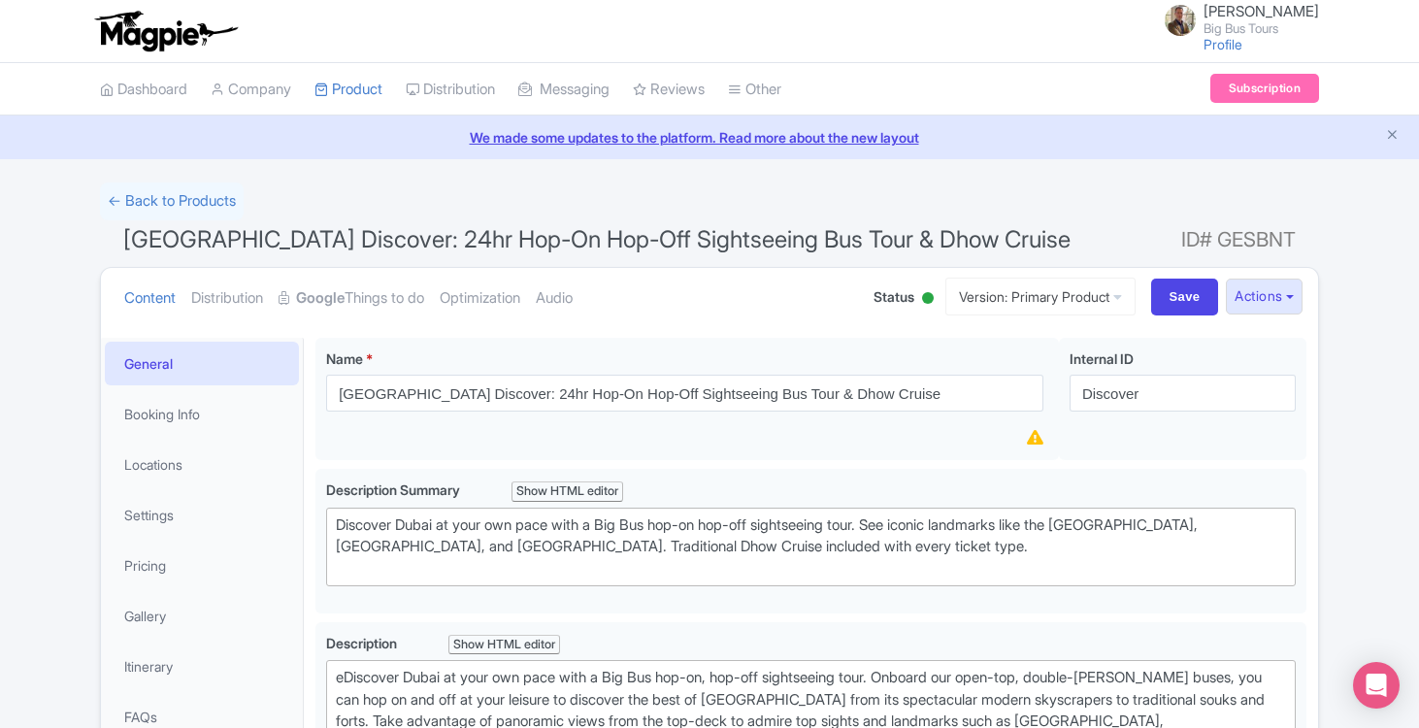
type trix-editor "<div>Discover Dubai at your own pace with a Big Bus hop-on, hop-off sightseeing…"
